Goal: Task Accomplishment & Management: Manage account settings

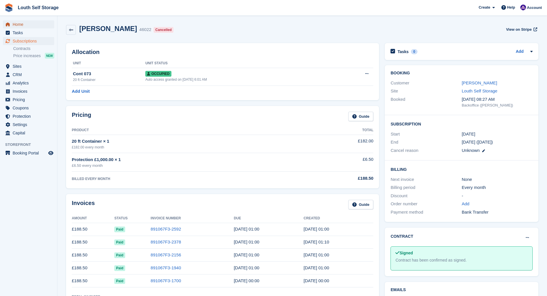
click at [24, 26] on span "Home" at bounding box center [30, 24] width 34 height 8
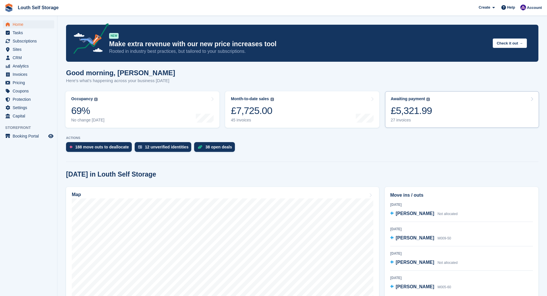
click at [399, 121] on div "27 invoices" at bounding box center [411, 120] width 41 height 5
